Goal: Transaction & Acquisition: Purchase product/service

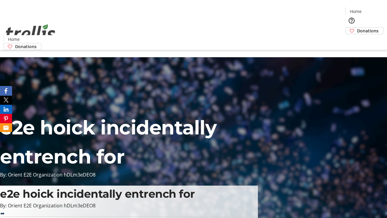
click at [357, 28] on span "Donations" at bounding box center [367, 31] width 21 height 6
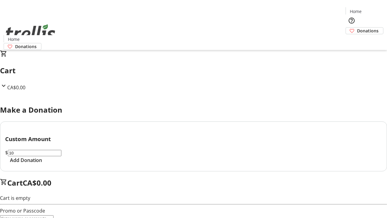
click at [42, 164] on span "Add Donation" at bounding box center [26, 159] width 32 height 7
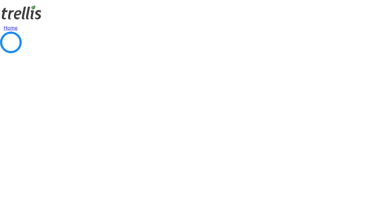
select select "CA"
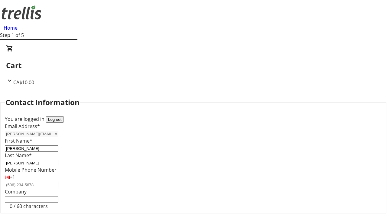
type input "[STREET_ADDRESS][PERSON_NAME]"
type input "Kelowna"
select select "BC"
type input "Kelowna"
type input "V1Y 0C2"
